Goal: Information Seeking & Learning: Find specific page/section

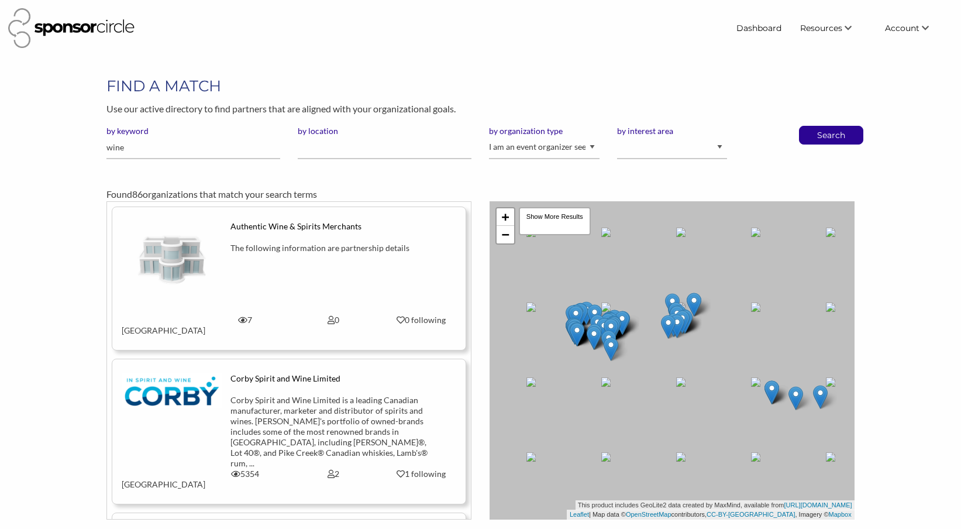
scroll to position [11500, 0]
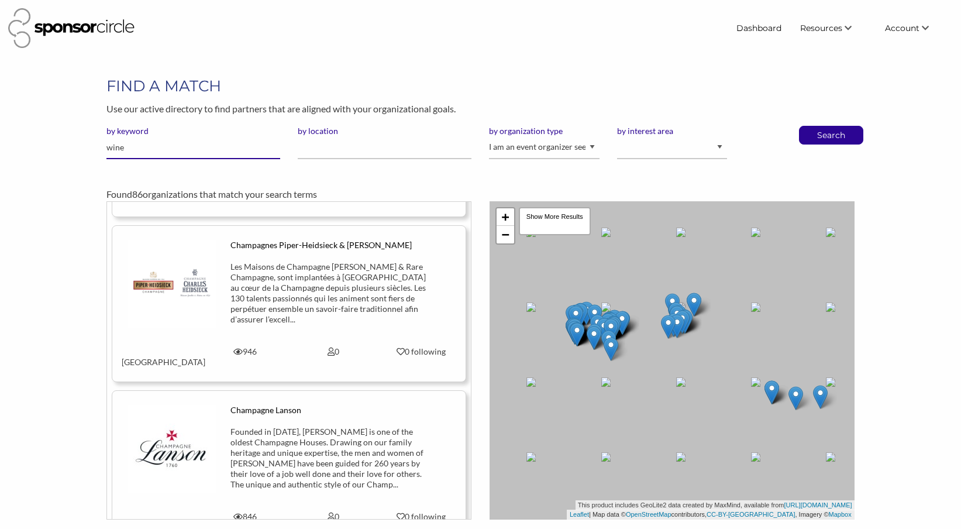
click at [206, 146] on input "wine" at bounding box center [193, 147] width 174 height 23
click at [343, 146] on input "by location" at bounding box center [385, 147] width 174 height 23
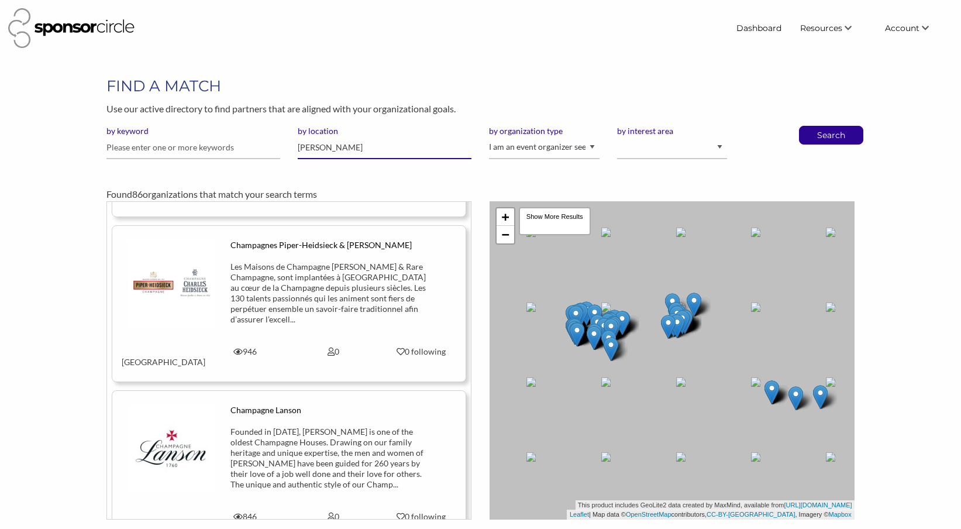
click at [332, 152] on input "berg" at bounding box center [385, 147] width 174 height 23
type input "b"
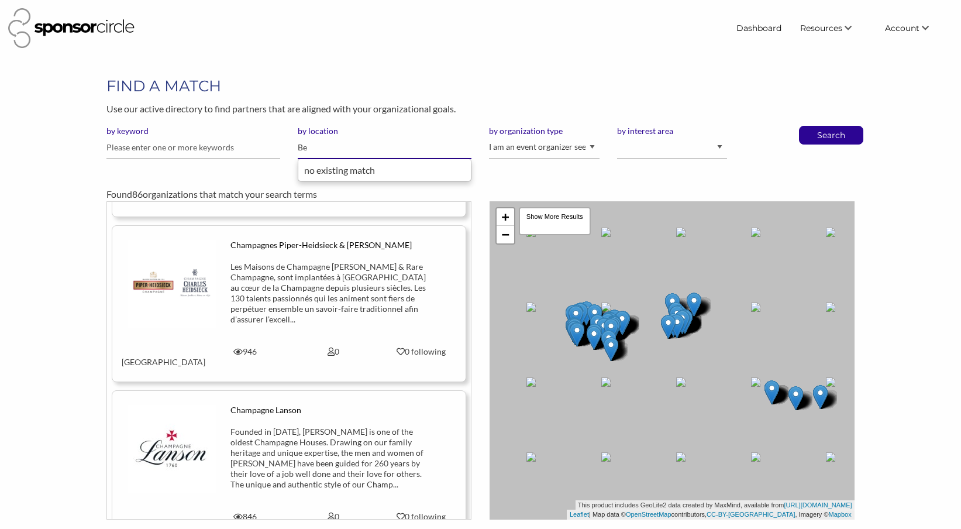
type input "B"
click at [204, 144] on input "text" at bounding box center [193, 147] width 174 height 23
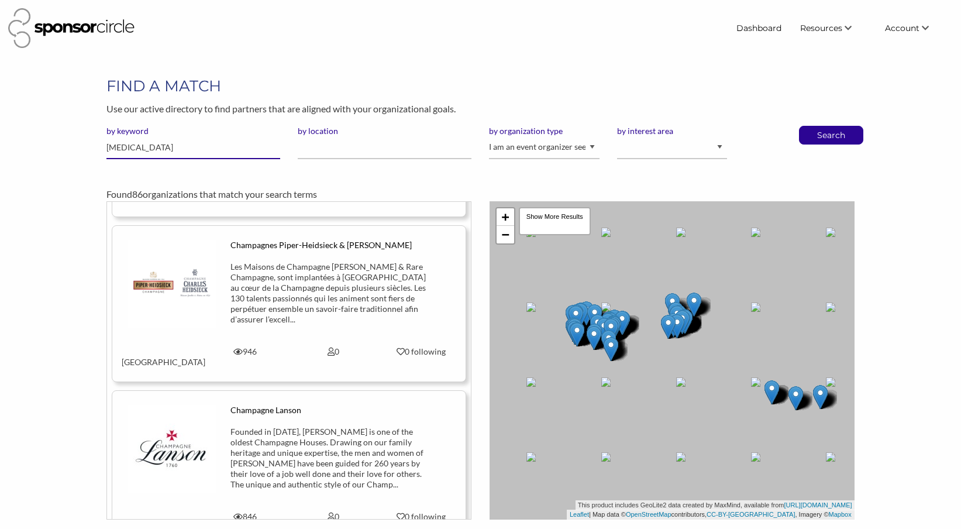
drag, startPoint x: 143, startPoint y: 148, endPoint x: 77, endPoint y: 148, distance: 65.5
click at [77, 148] on div "FIND A MATCH Use our active directory to find partners that are aligned with yo…" at bounding box center [480, 297] width 935 height 444
type input "San [PERSON_NAME]"
click at [828, 144] on div "by keyword San Pellegrino by location by organization type I am an event organi…" at bounding box center [480, 147] width 765 height 43
click at [828, 139] on p "Search" at bounding box center [830, 135] width 39 height 18
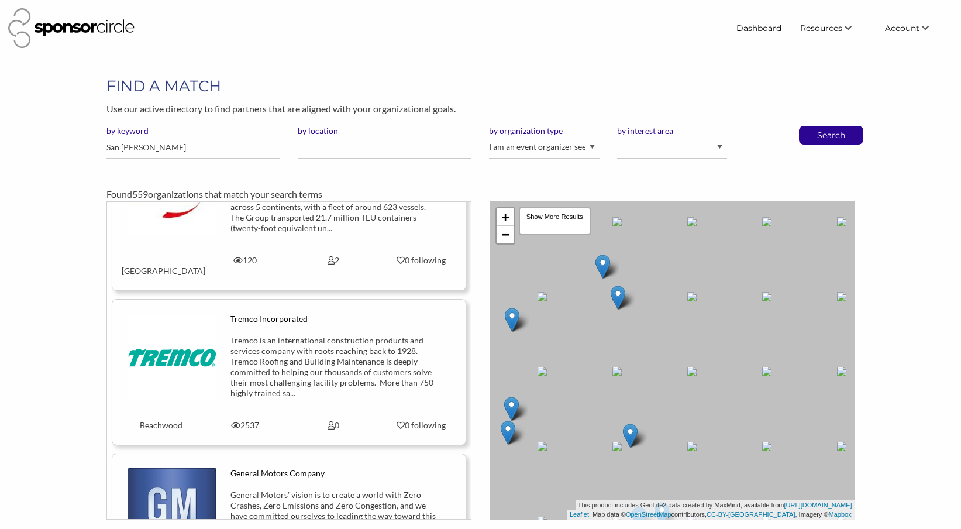
scroll to position [11128, 0]
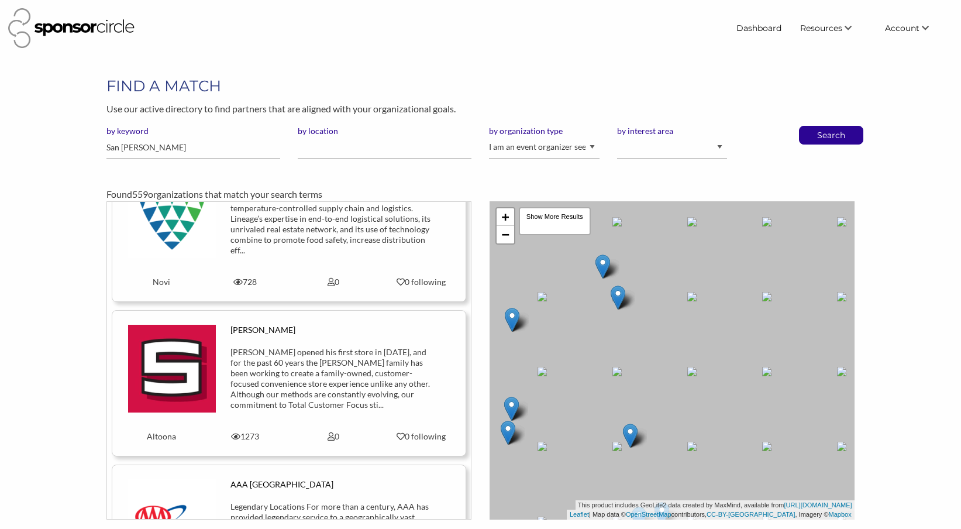
scroll to position [12980, 0]
